Goal: Information Seeking & Learning: Stay updated

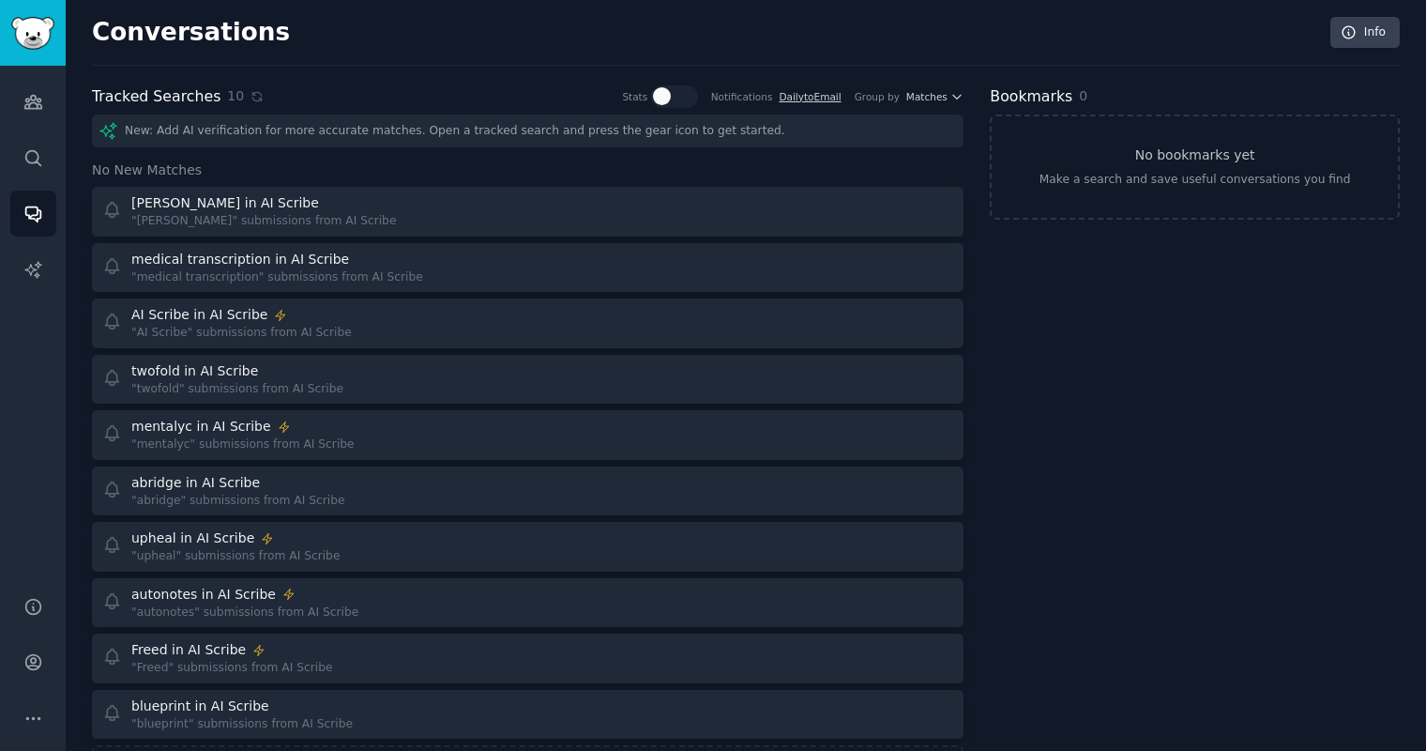
click at [256, 93] on div "Tracked Searches 10 Stats Notifications Daily to Email Group by Matches" at bounding box center [528, 96] width 872 height 23
click at [254, 93] on icon at bounding box center [257, 96] width 13 height 13
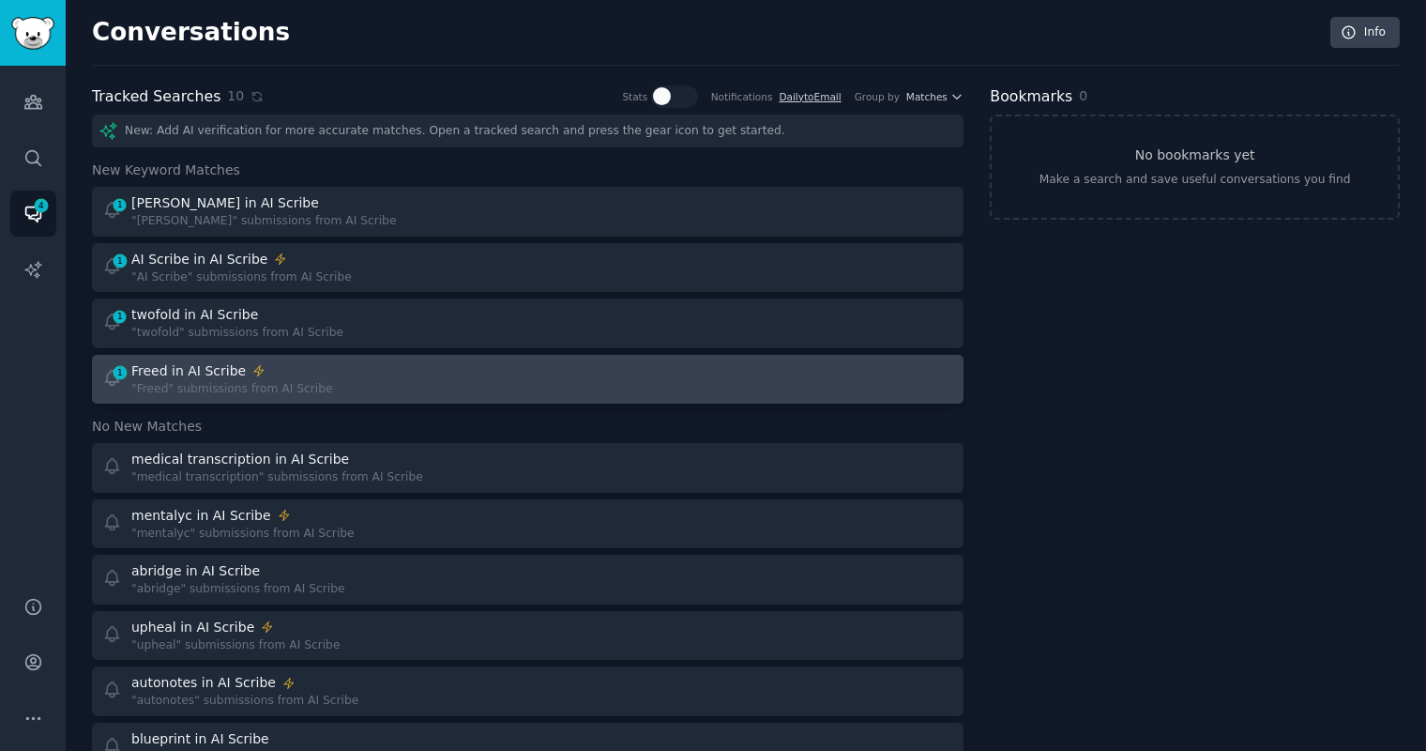
click at [188, 393] on div ""Freed" submissions from AI Scribe" at bounding box center [231, 389] width 201 height 17
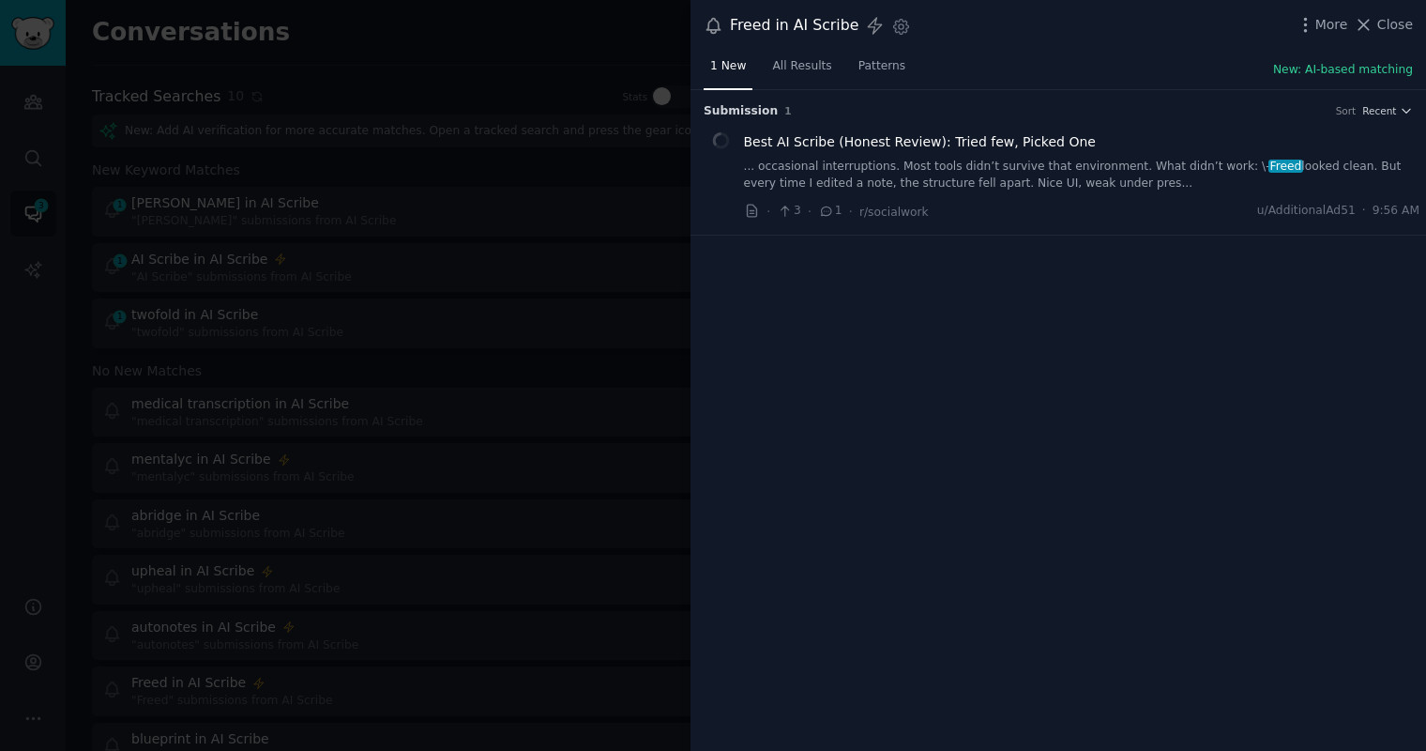
click at [299, 147] on div at bounding box center [713, 375] width 1426 height 751
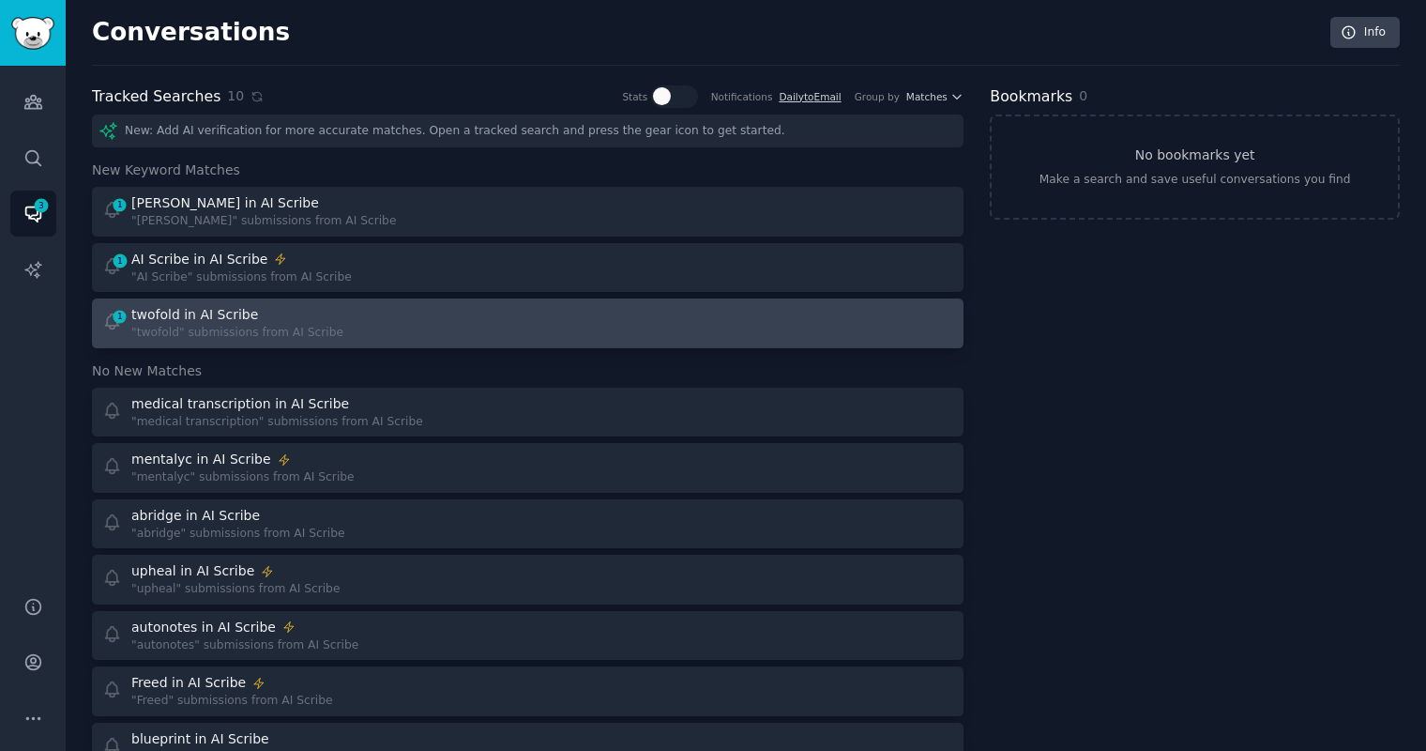
click at [273, 314] on div "twofold in AI Scribe" at bounding box center [237, 315] width 212 height 20
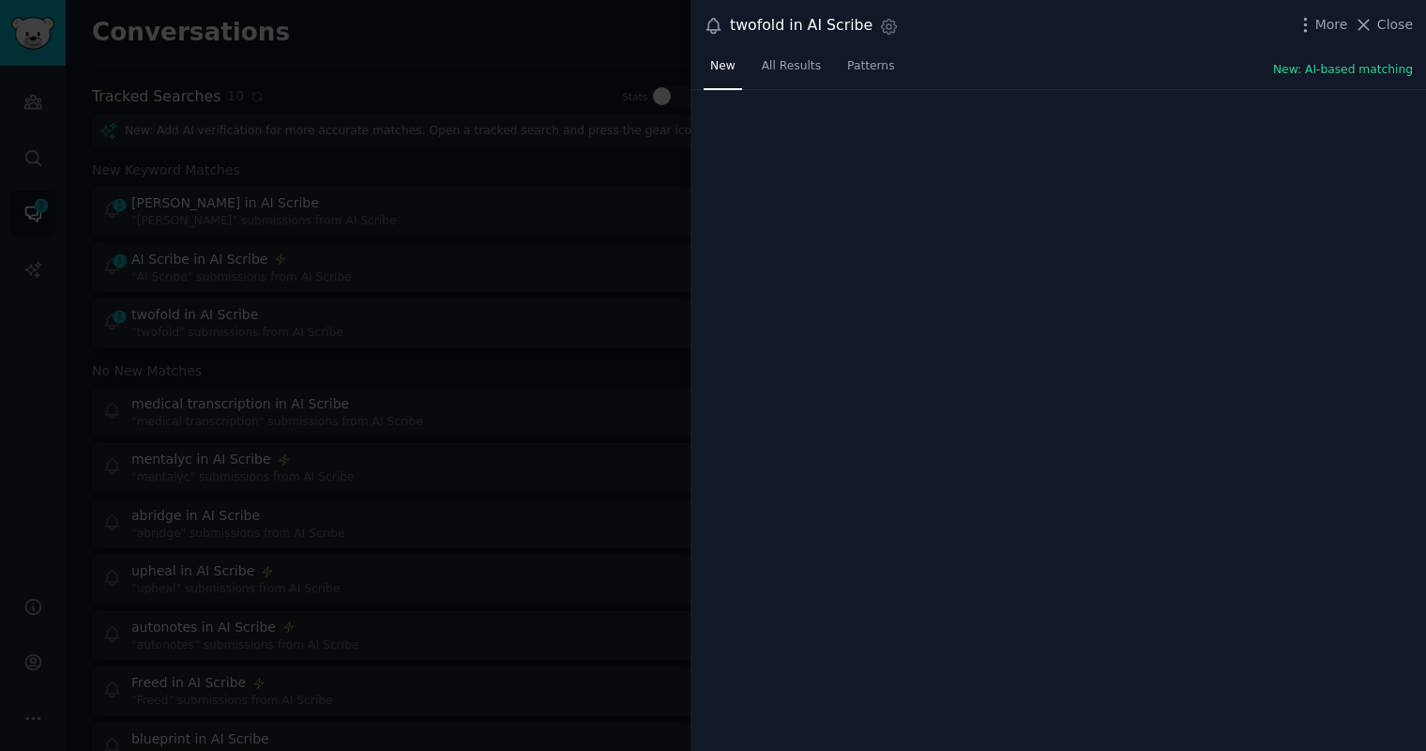
click at [321, 189] on div at bounding box center [713, 375] width 1426 height 751
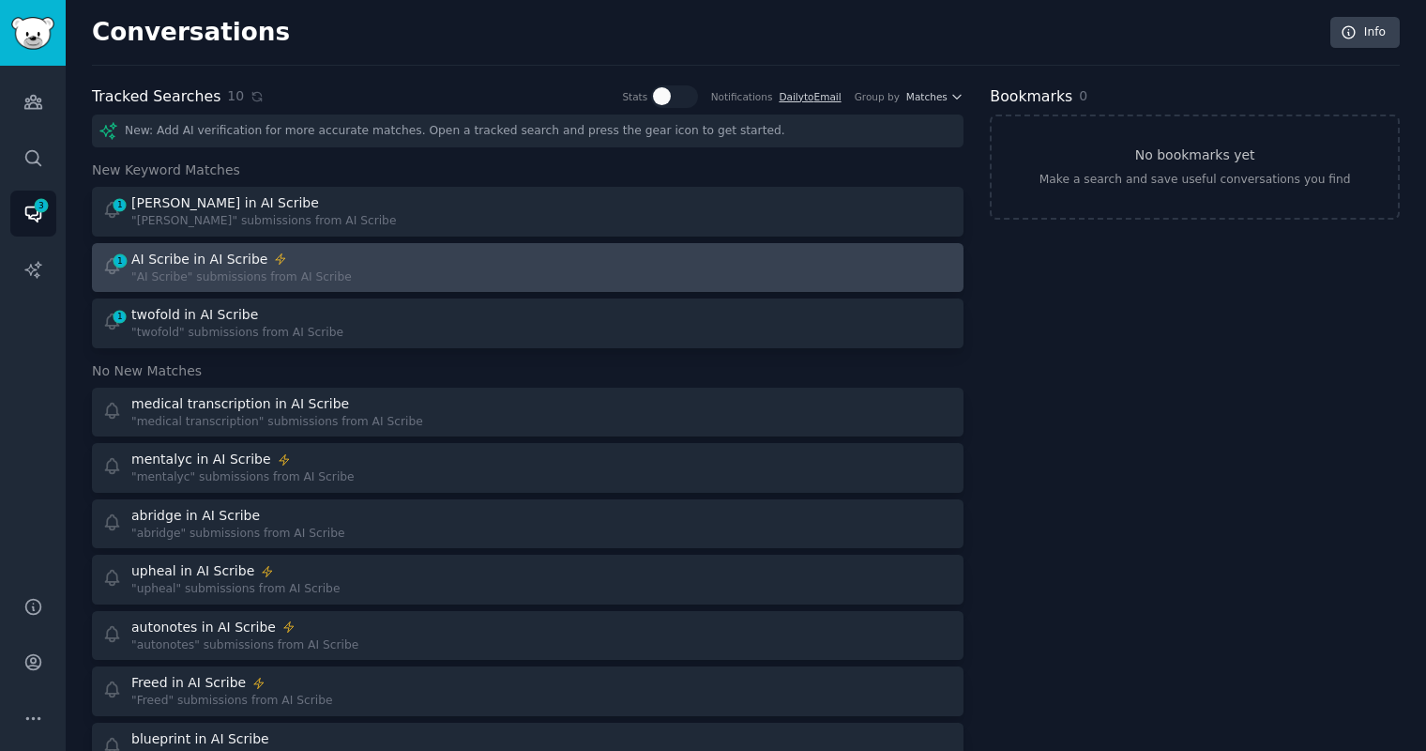
click at [295, 287] on link "1 AI Scribe in AI Scribe "AI Scribe" submissions from AI Scribe" at bounding box center [528, 268] width 872 height 50
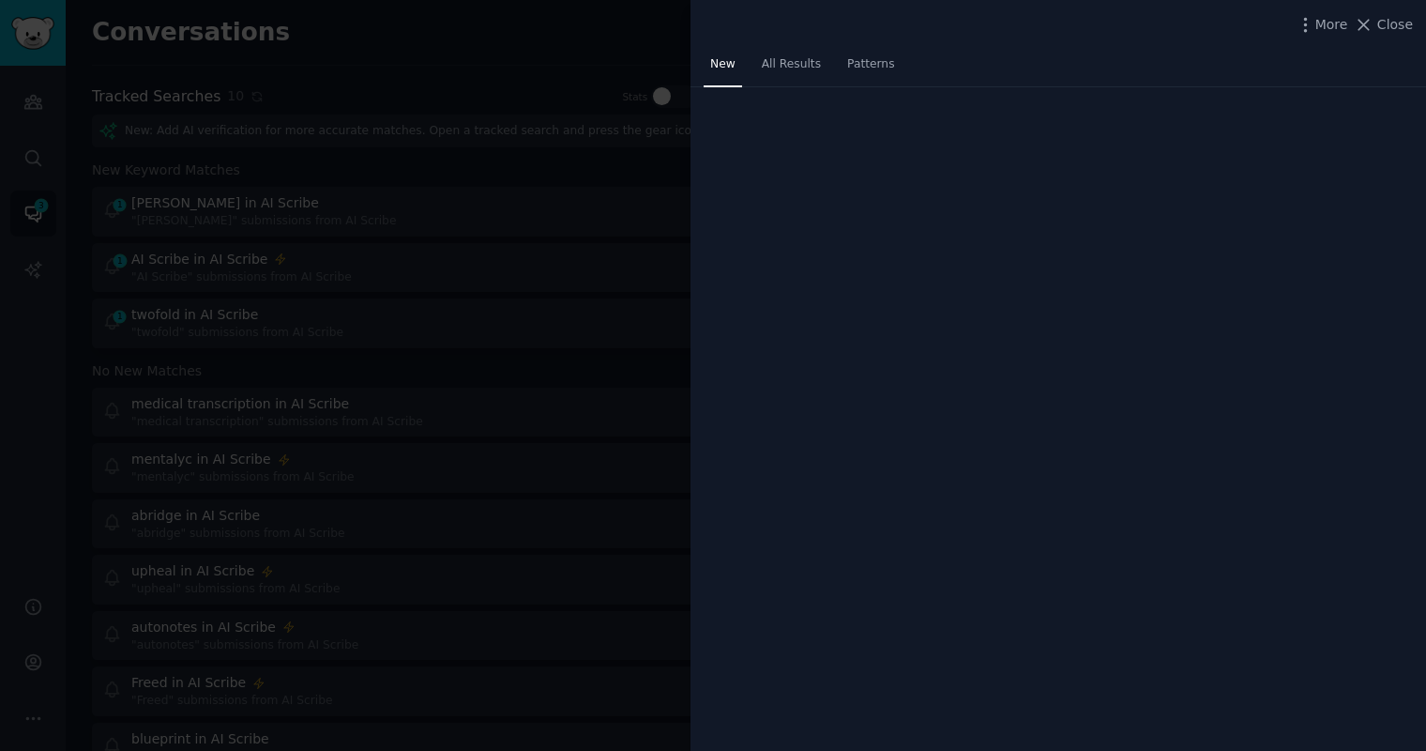
click at [329, 192] on div at bounding box center [713, 375] width 1426 height 751
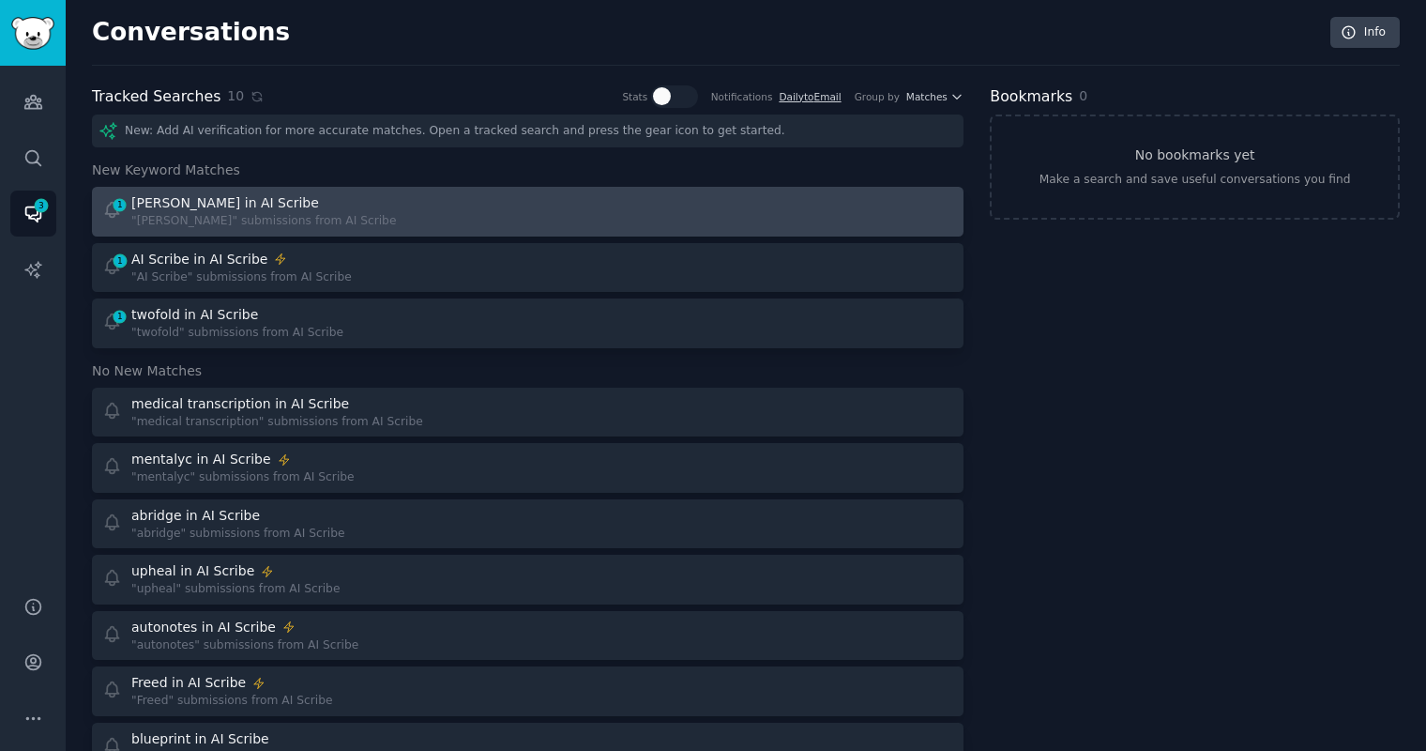
click at [329, 211] on div "1 [PERSON_NAME] in AI Scribe "[PERSON_NAME]" submissions from AI Scribe" at bounding box center [308, 211] width 413 height 37
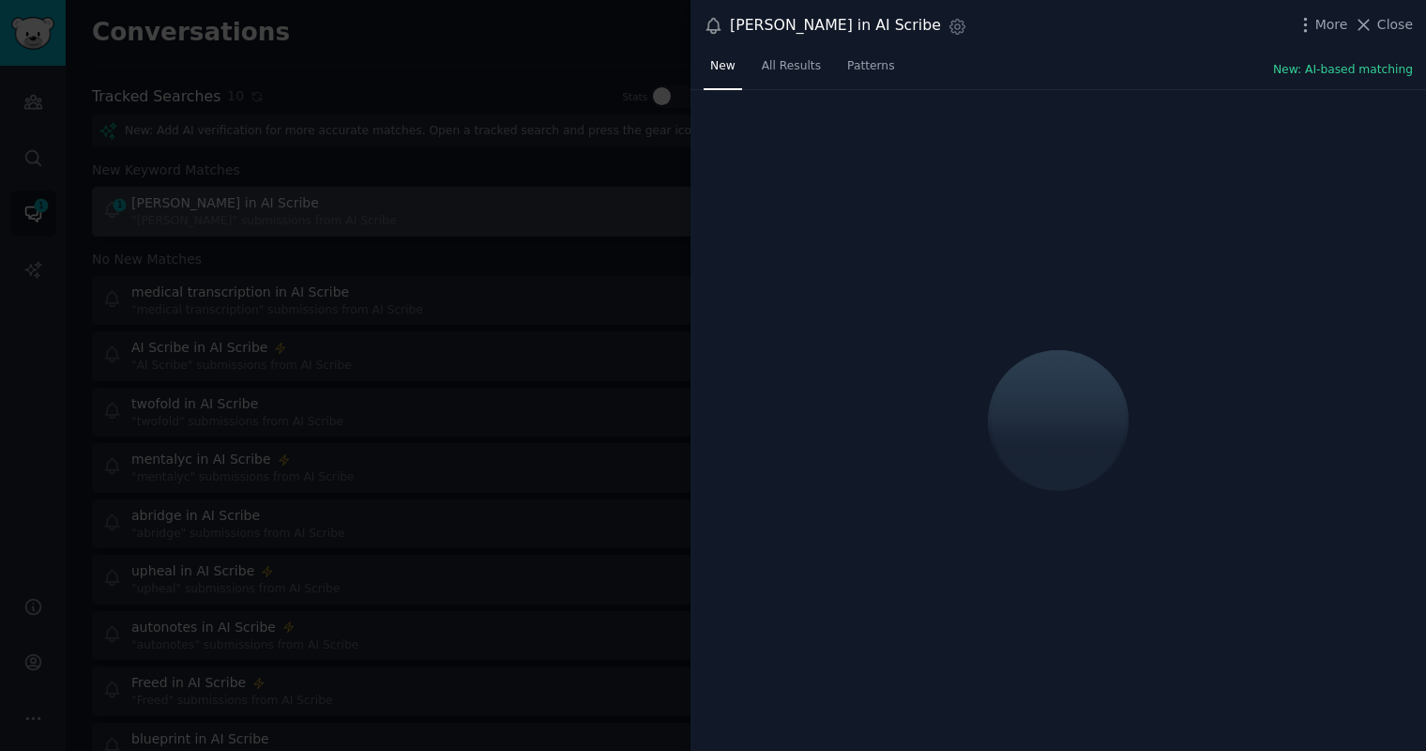
click at [329, 211] on div at bounding box center [713, 375] width 1426 height 751
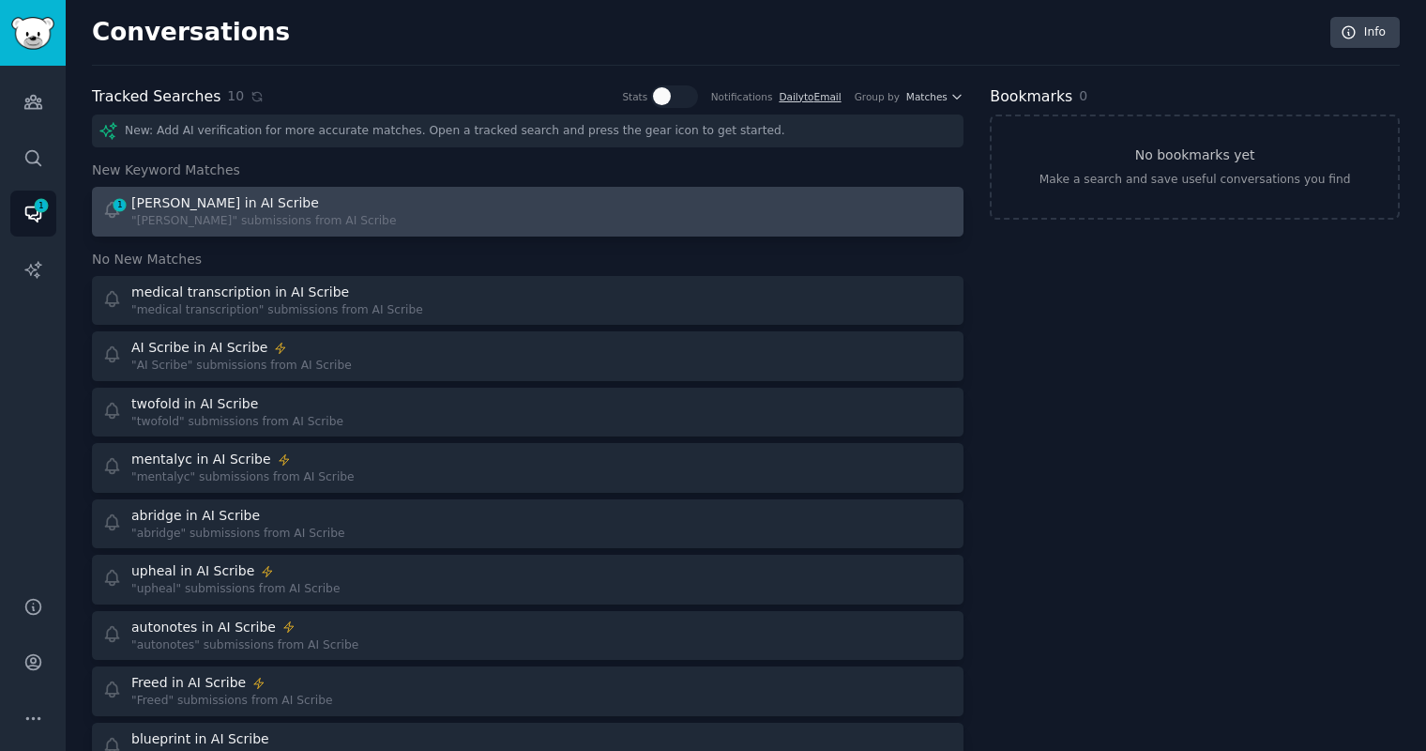
click at [329, 211] on div "1 [PERSON_NAME] in AI Scribe "[PERSON_NAME]" submissions from AI Scribe" at bounding box center [308, 211] width 413 height 37
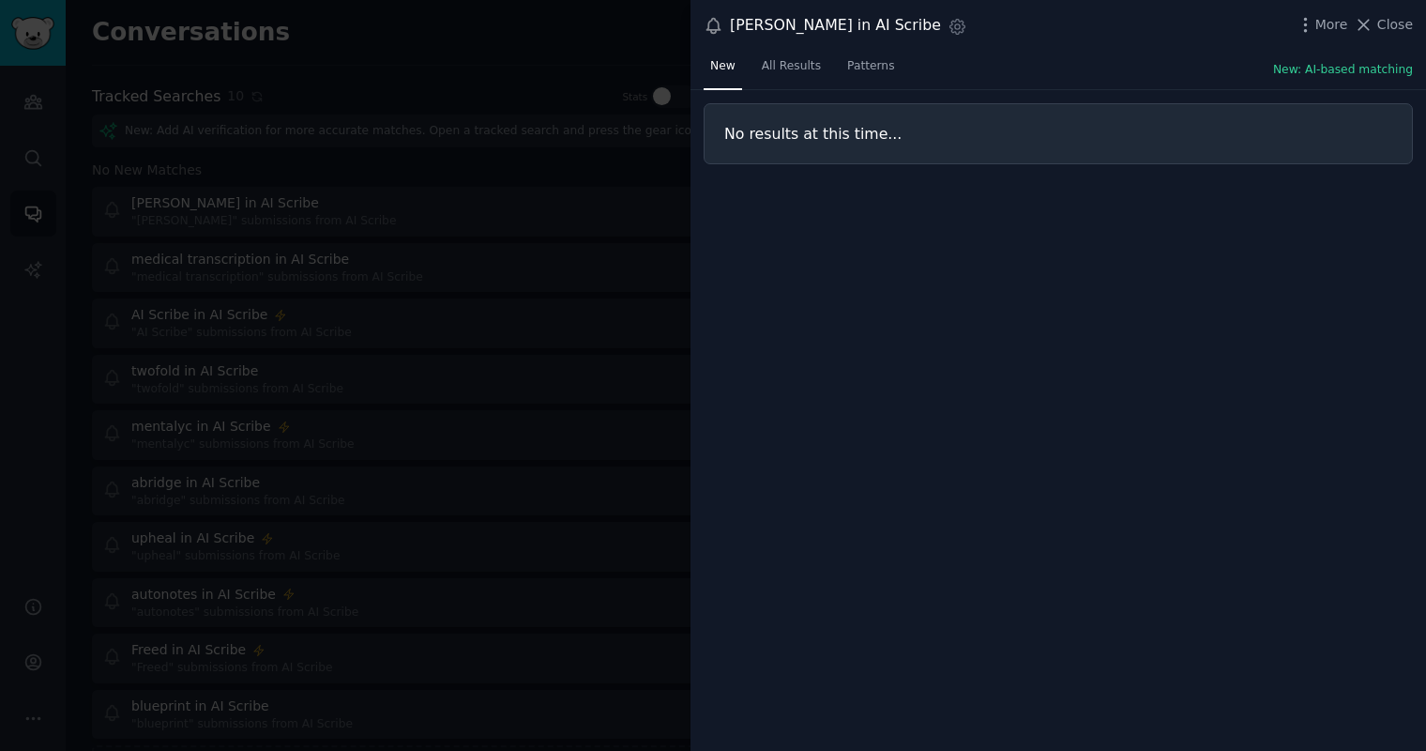
click at [329, 211] on div at bounding box center [713, 375] width 1426 height 751
